Goal: Task Accomplishment & Management: Use online tool/utility

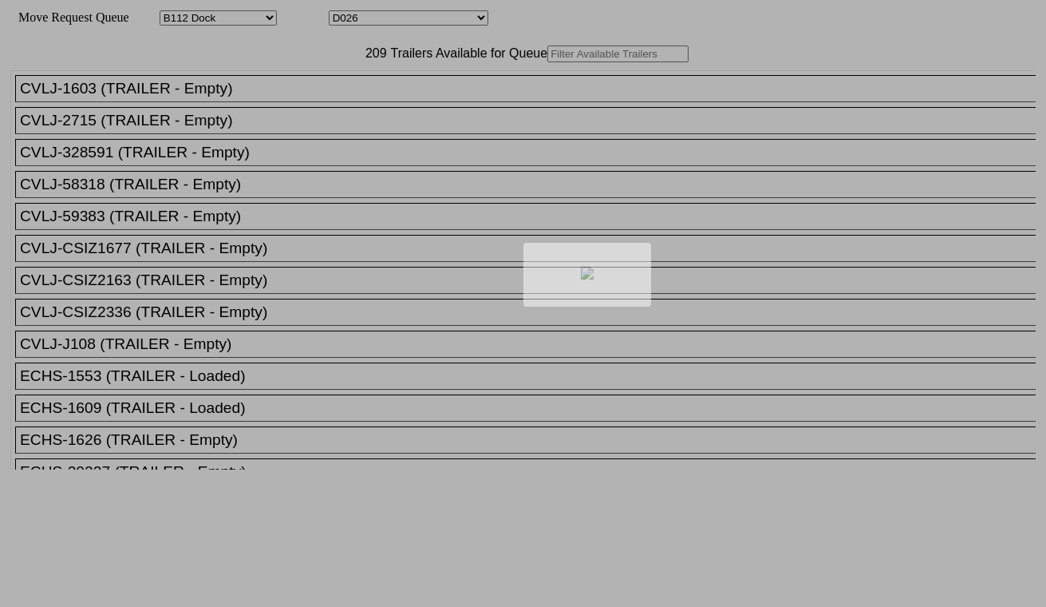
select select "121"
select select "3272"
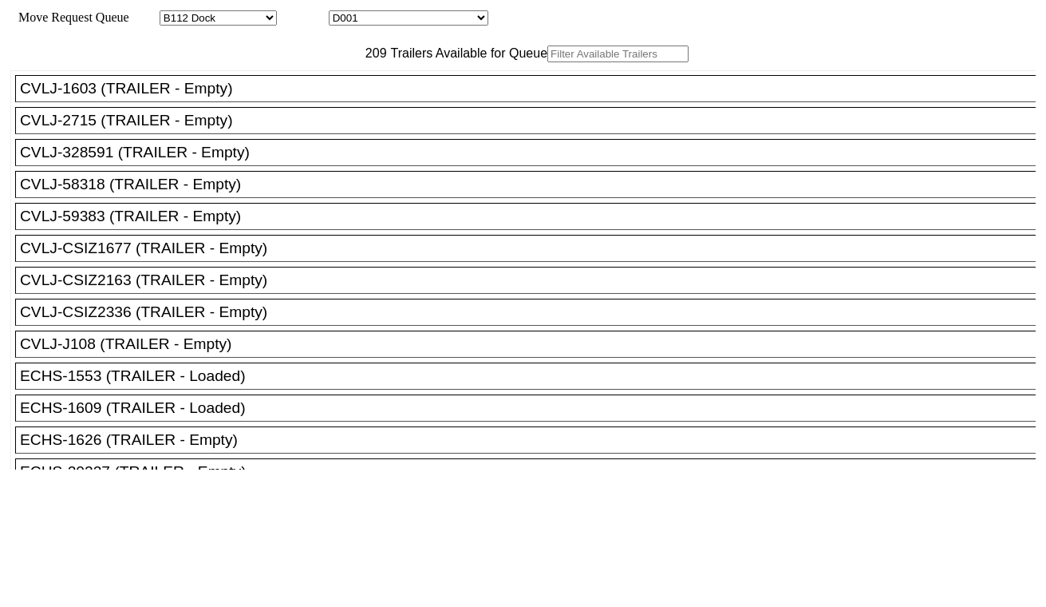
click at [547, 62] on input "text" at bounding box center [617, 53] width 141 height 17
paste input "ECMU4797271"
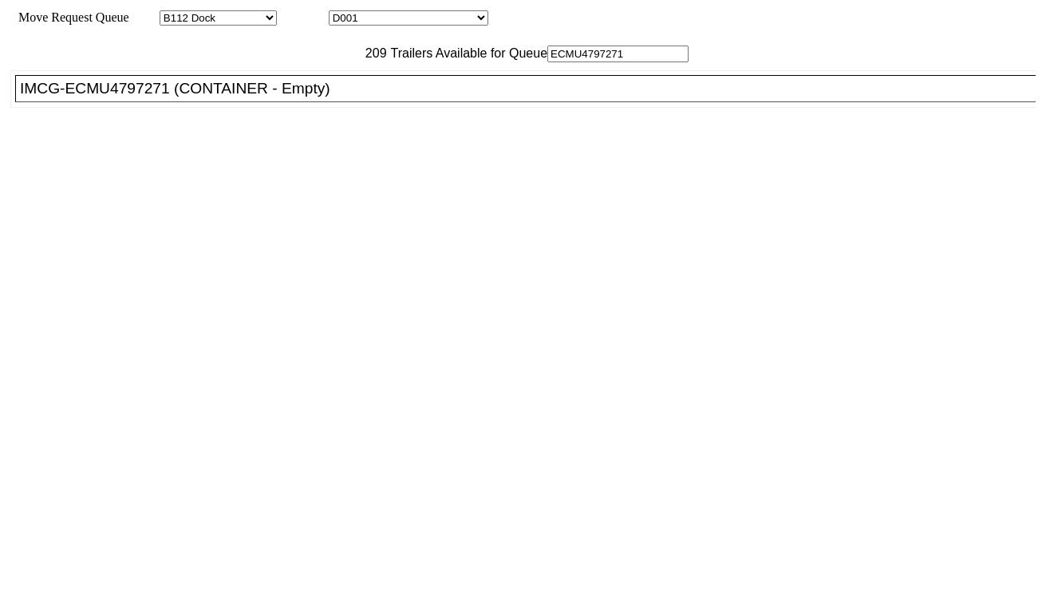
type input "ECMU4797271"
click at [298, 97] on div "IMCG-ECMU4797271 (CONTAINER - Empty)" at bounding box center [533, 89] width 1026 height 18
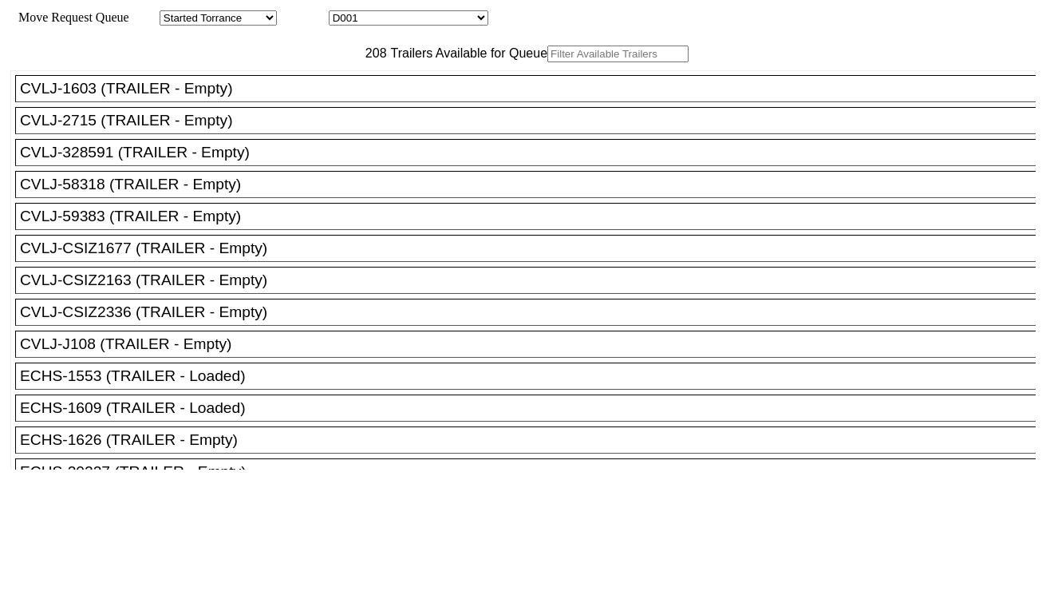
click at [547, 62] on input "text" at bounding box center [617, 53] width 141 height 17
paste input "CMAU3565197"
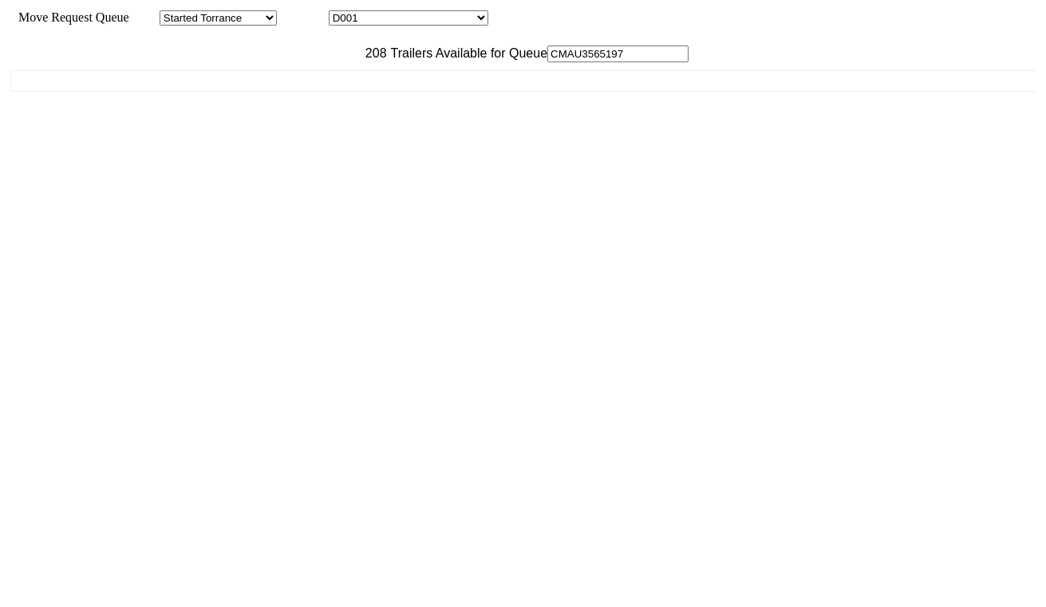
type input "CMAU3565197"
click at [301, 92] on ul "CVLJ-1603 (TRAILER - Empty) CVLJ-2715 (TRAILER - Empty) CVLJ-328591 (TRAILER - …" at bounding box center [523, 81] width 1027 height 22
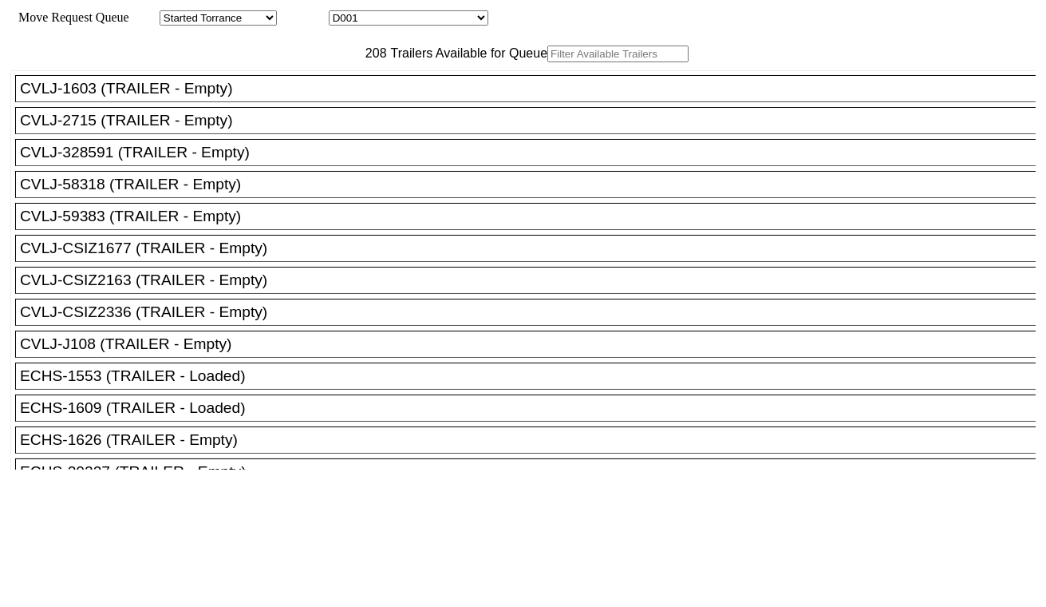
click at [547, 62] on input "text" at bounding box center [617, 53] width 141 height 17
paste input "MSMU6618543"
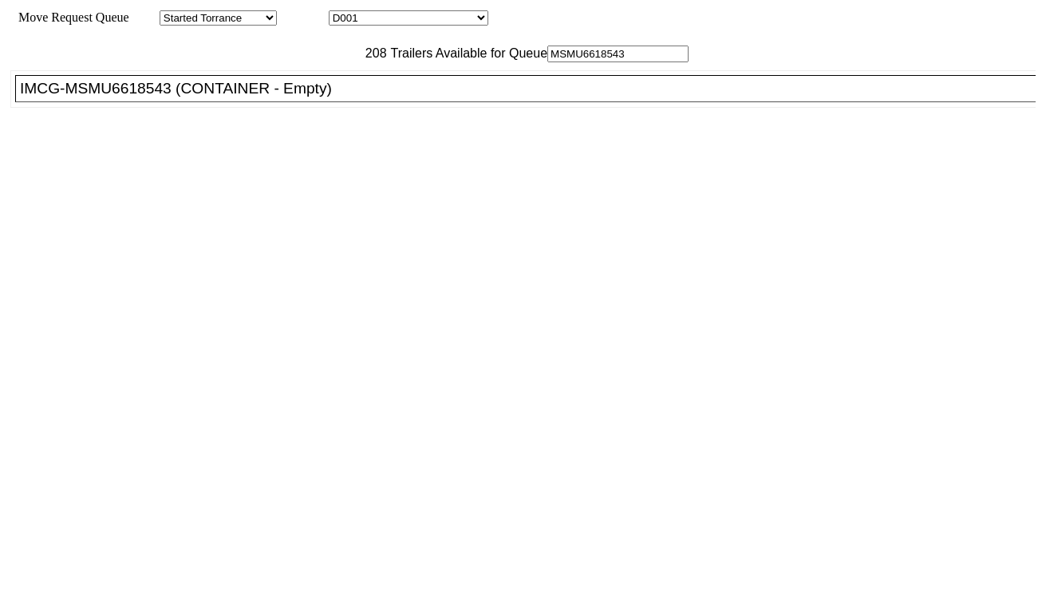
type input "MSMU6618543"
click at [322, 97] on div "IMCG-MSMU6618543 (CONTAINER - Empty)" at bounding box center [533, 89] width 1026 height 18
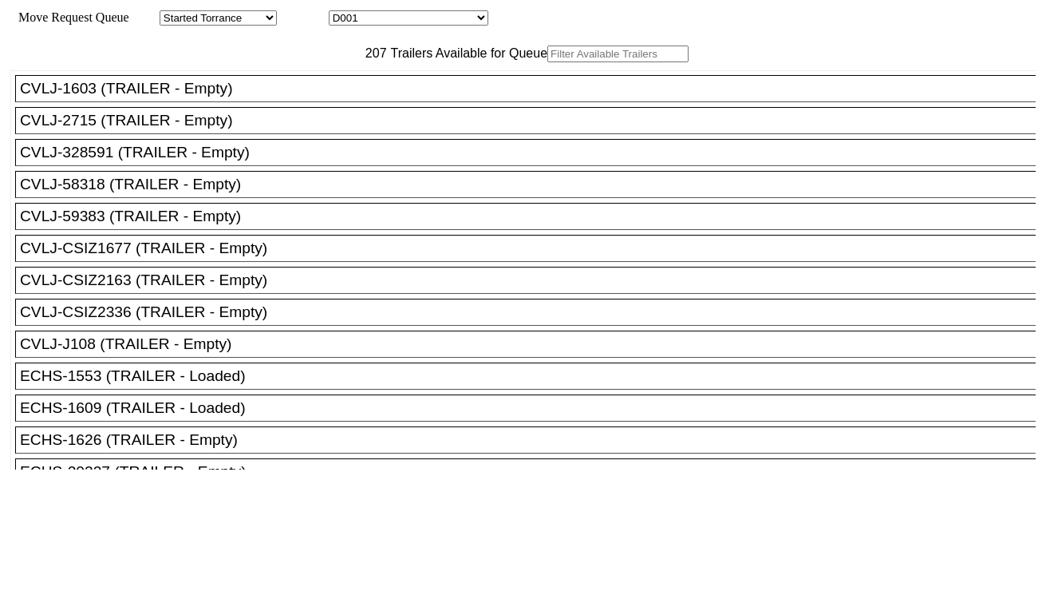
click at [547, 62] on input "text" at bounding box center [617, 53] width 141 height 17
paste input "MSNU5214896"
type input "MSNU5214896"
